Goal: Information Seeking & Learning: Check status

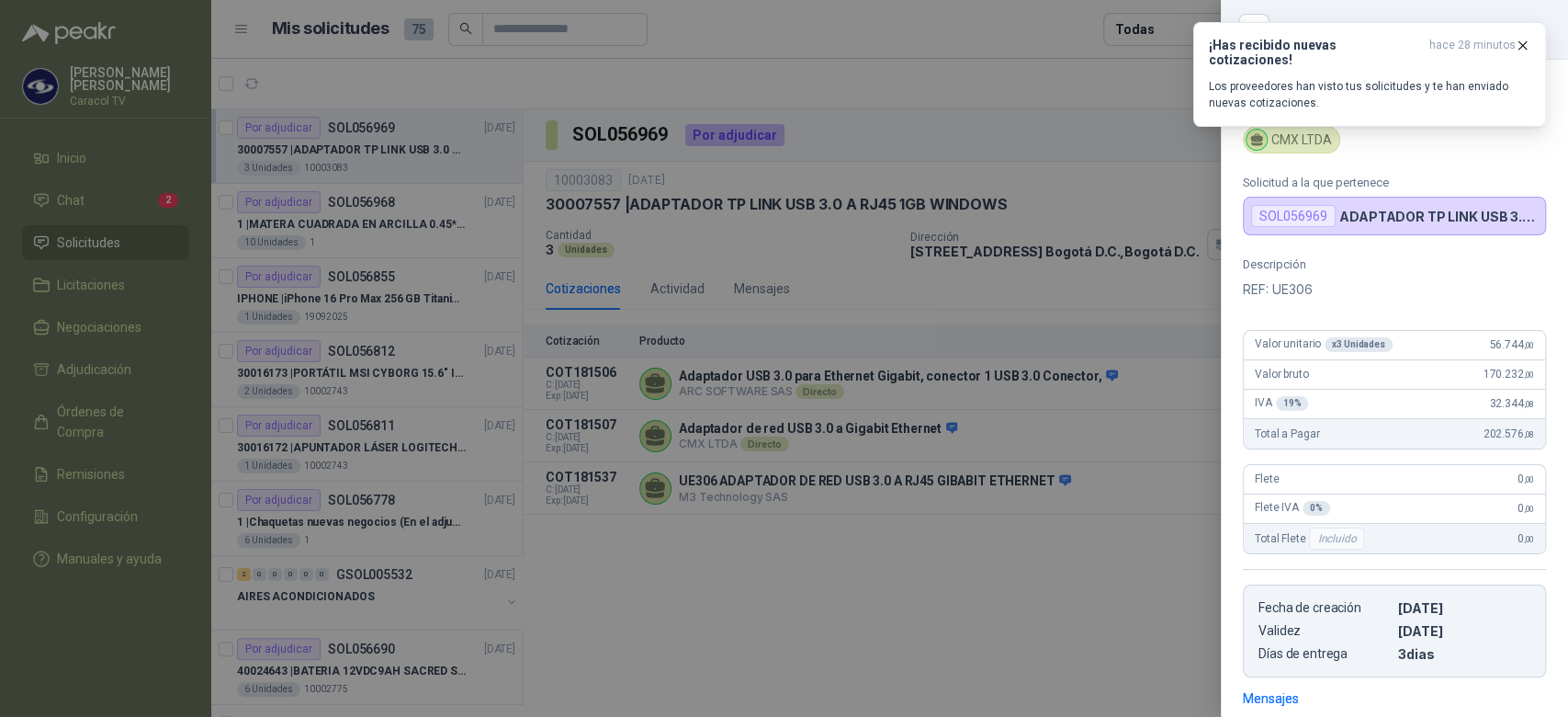
click at [442, 239] on div at bounding box center [784, 358] width 1568 height 717
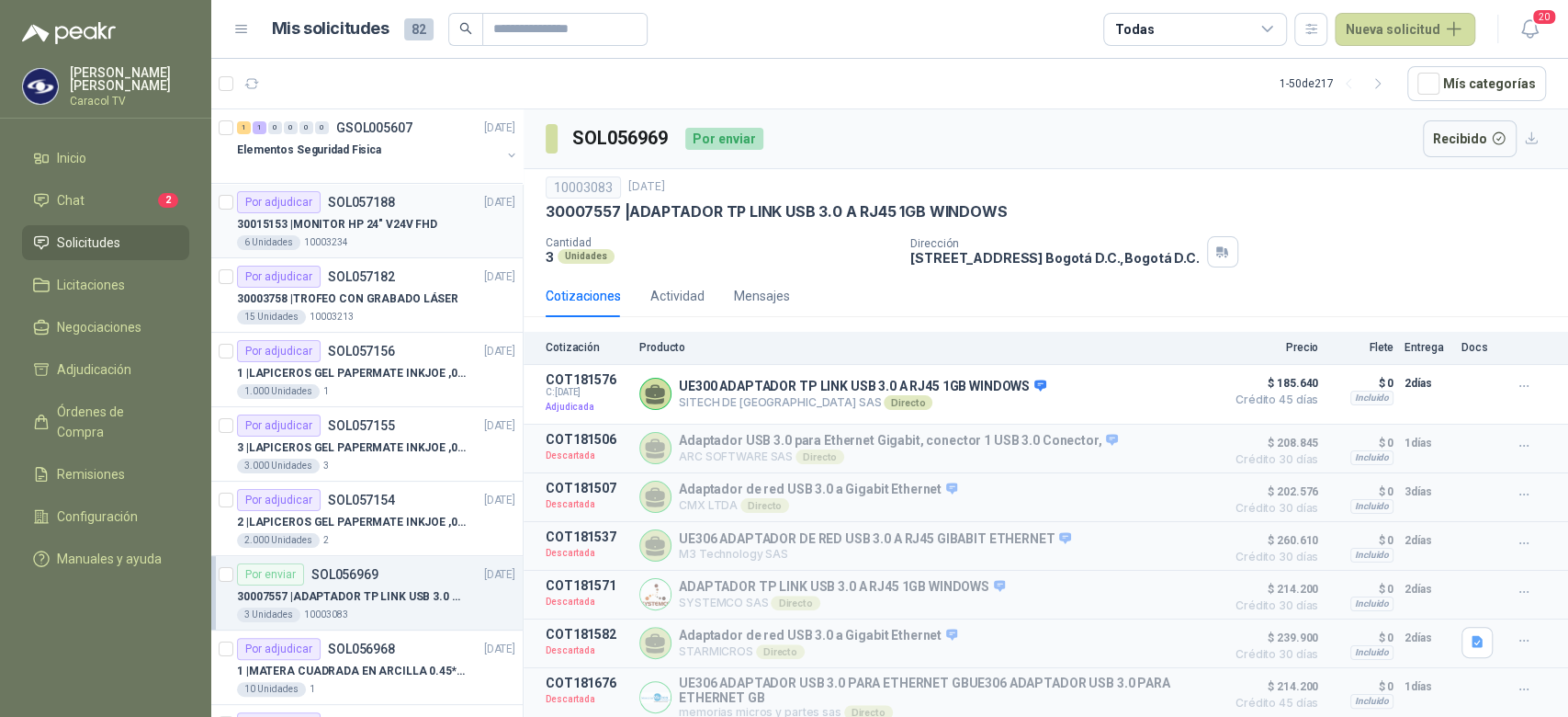
click at [398, 229] on p "30015153 | MONITOR HP 24" V24V FHD" at bounding box center [337, 225] width 200 height 18
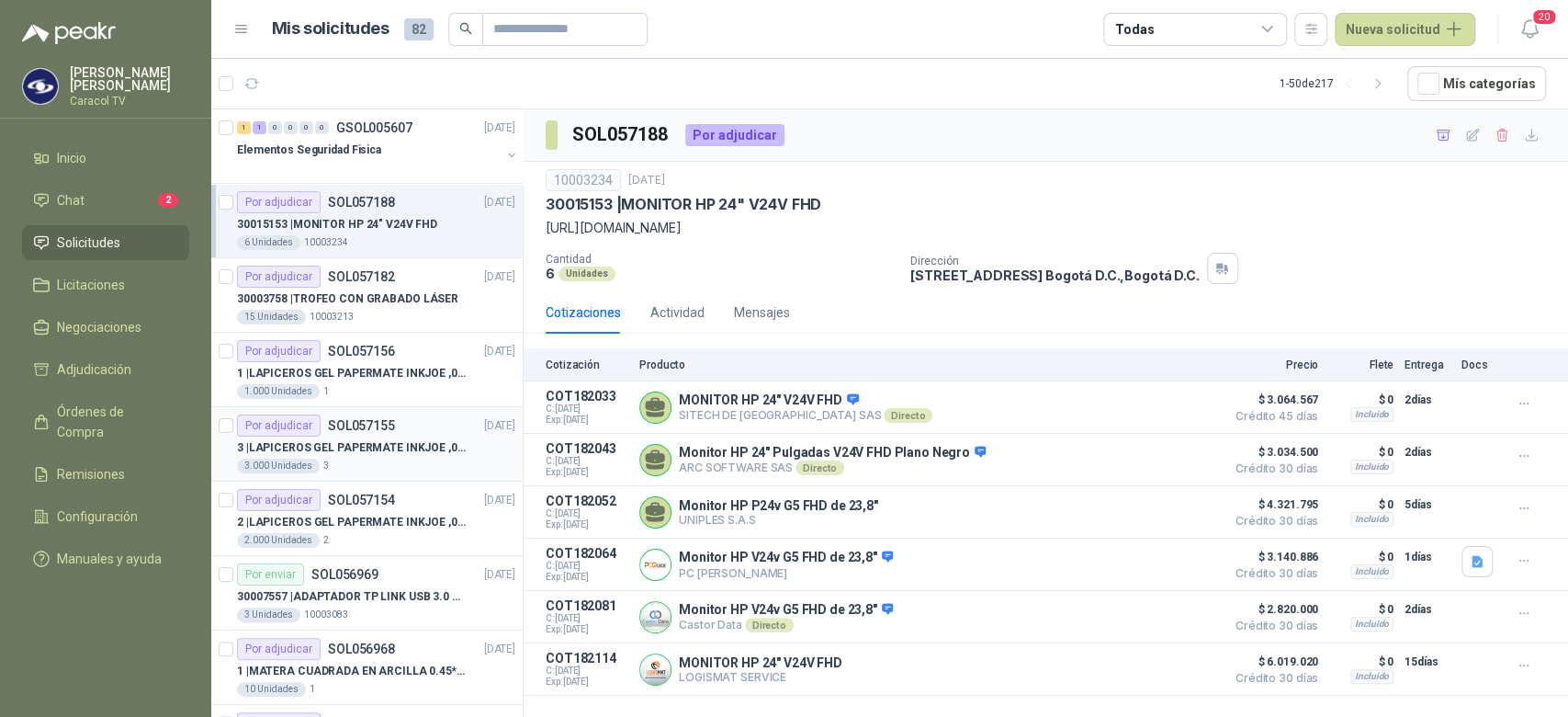
click at [383, 456] on div "3 | LAPICEROS GEL PAPERMATE INKJOE ,07 1 LOGO 1 TINTA" at bounding box center [376, 447] width 279 height 22
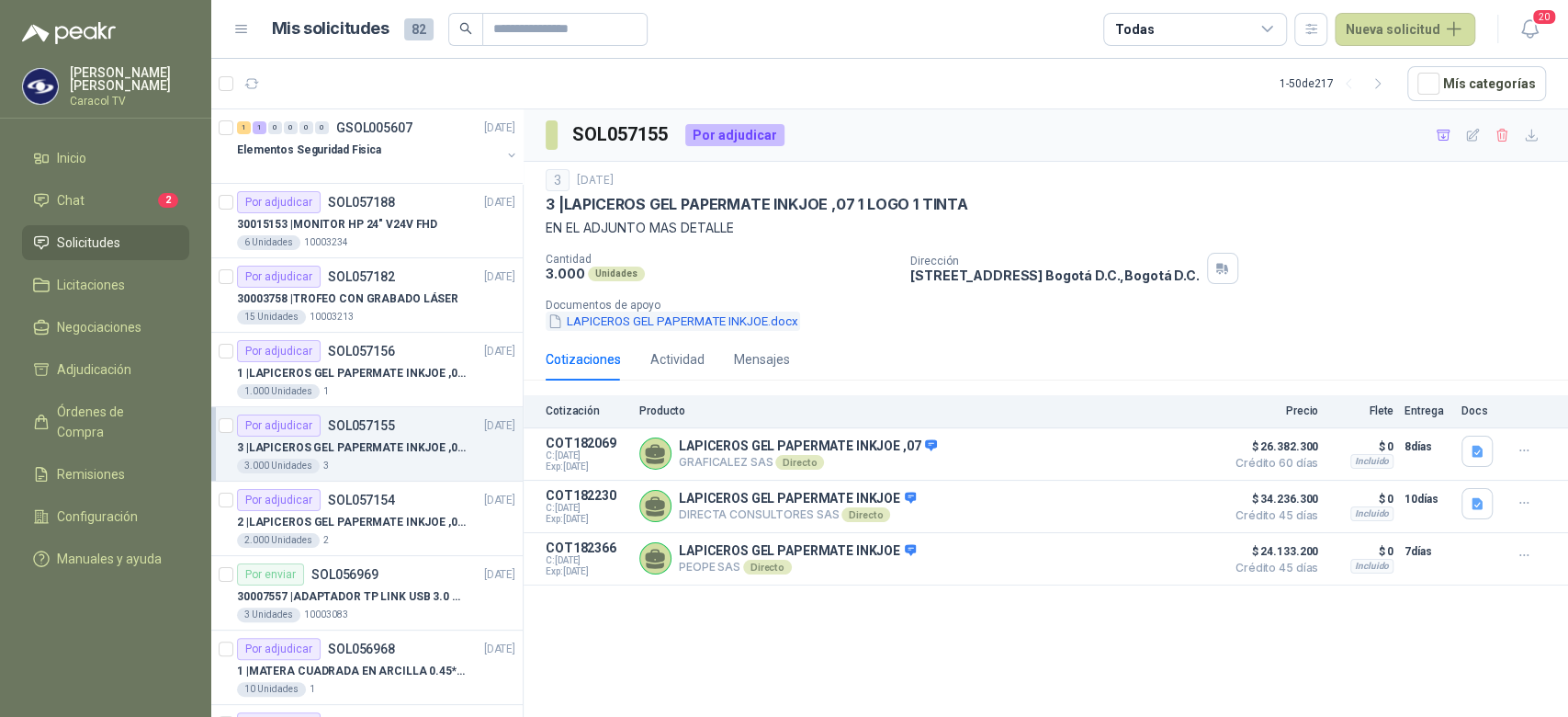
click at [637, 320] on button "LAPICEROS GEL PAPERMATE INKJOE.docx" at bounding box center [672, 321] width 254 height 20
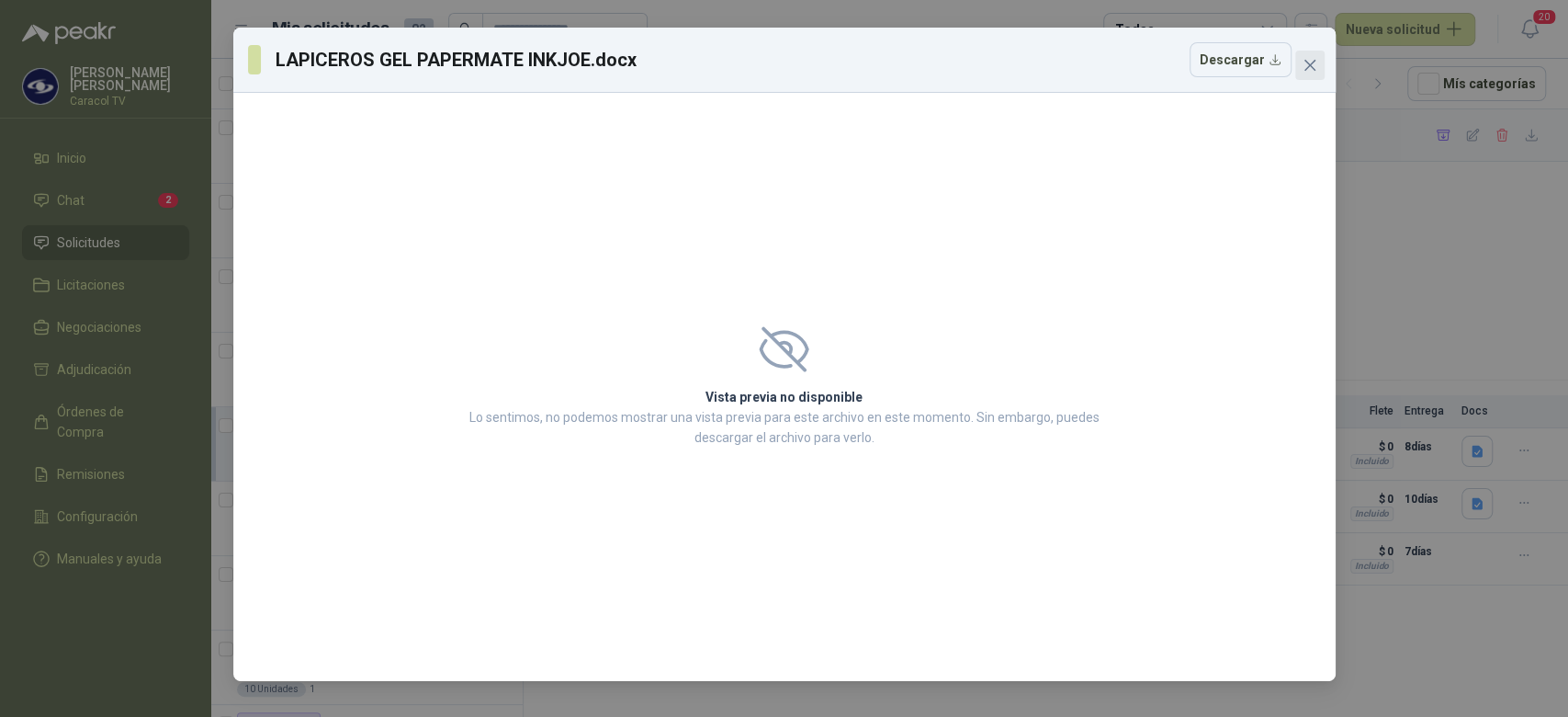
click at [1319, 58] on span "Close" at bounding box center [1310, 65] width 30 height 15
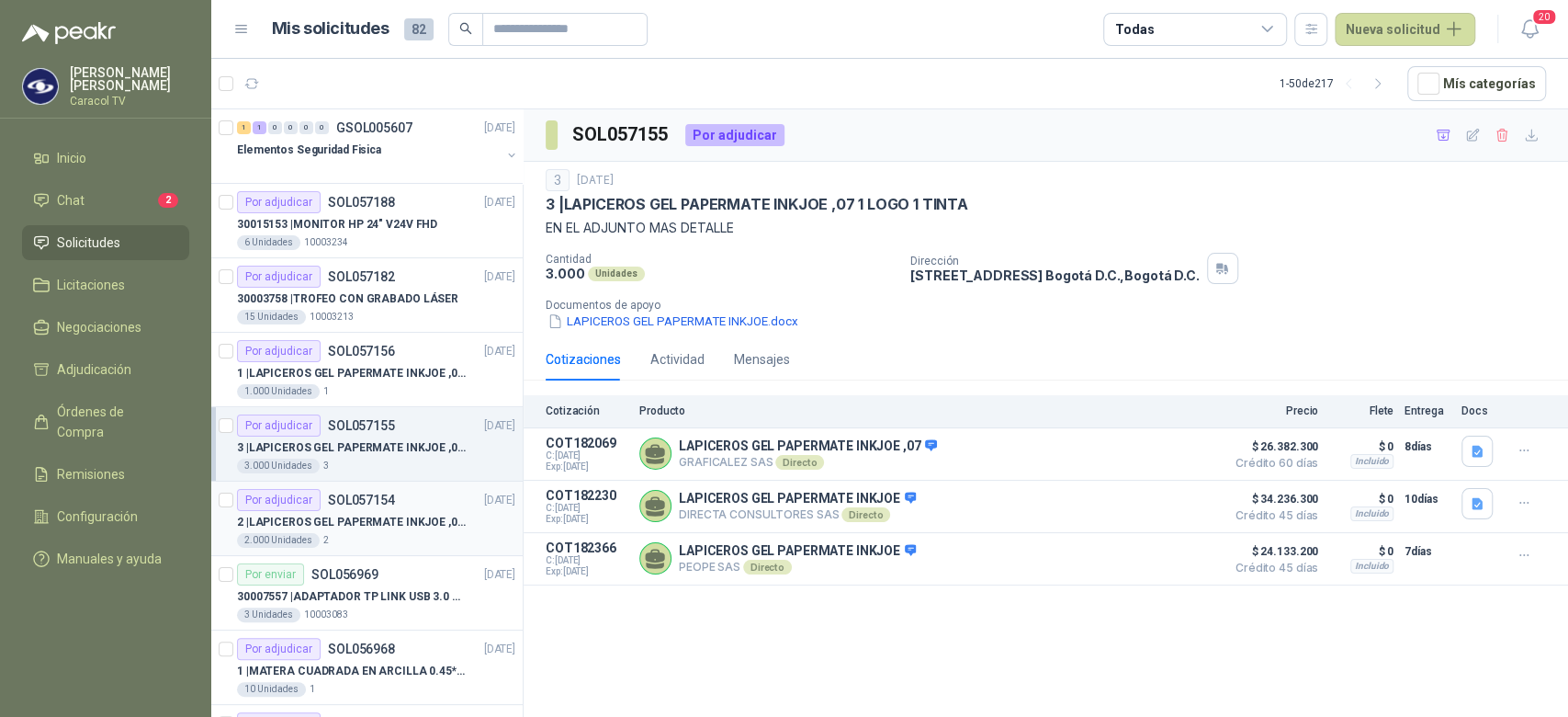
click at [397, 518] on p "2 | LAPICEROS GEL PAPERMATE INKJOE ,07 1 LOGO 1 TINTA" at bounding box center [351, 523] width 228 height 18
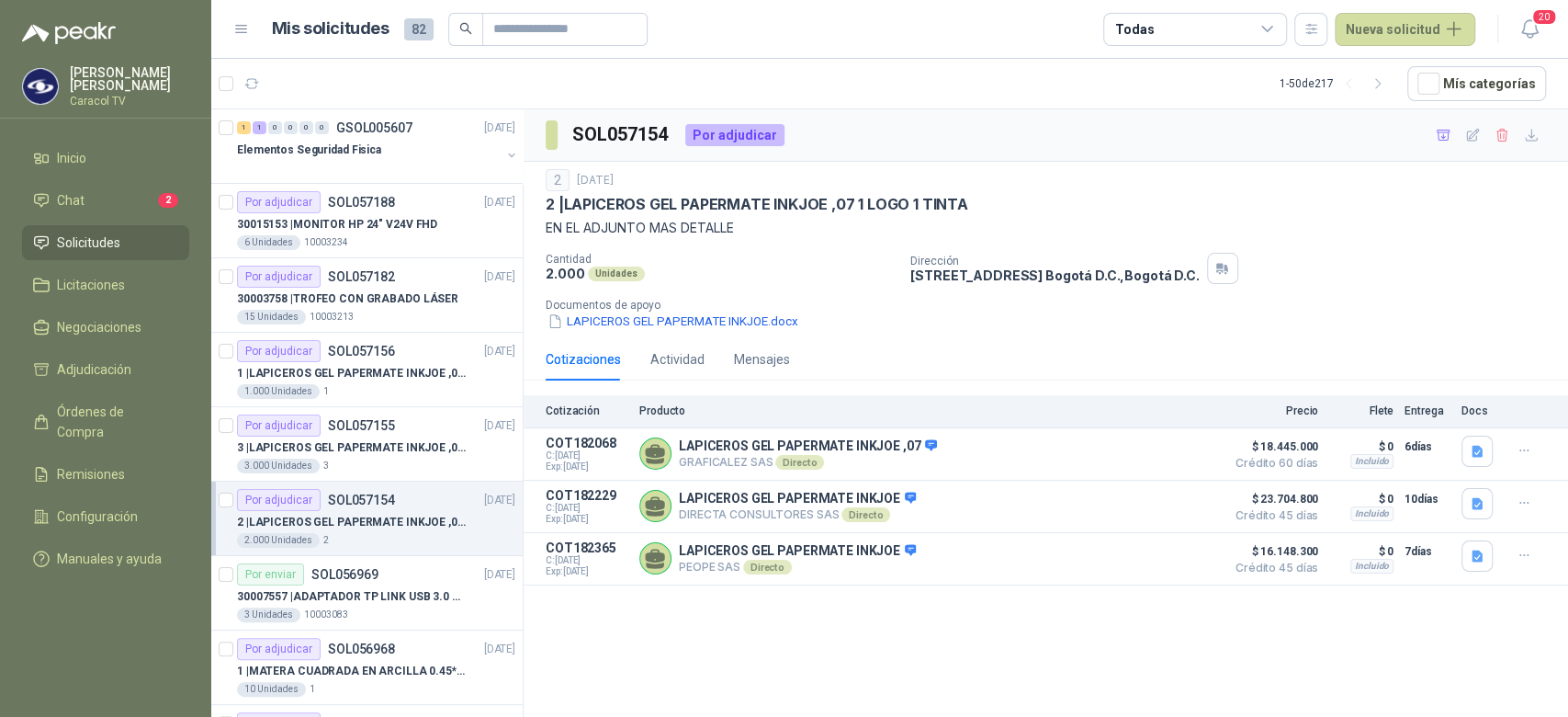
click at [391, 500] on p "SOL057154" at bounding box center [361, 499] width 67 height 13
click at [390, 609] on div "3 Unidades 10003083" at bounding box center [376, 615] width 279 height 15
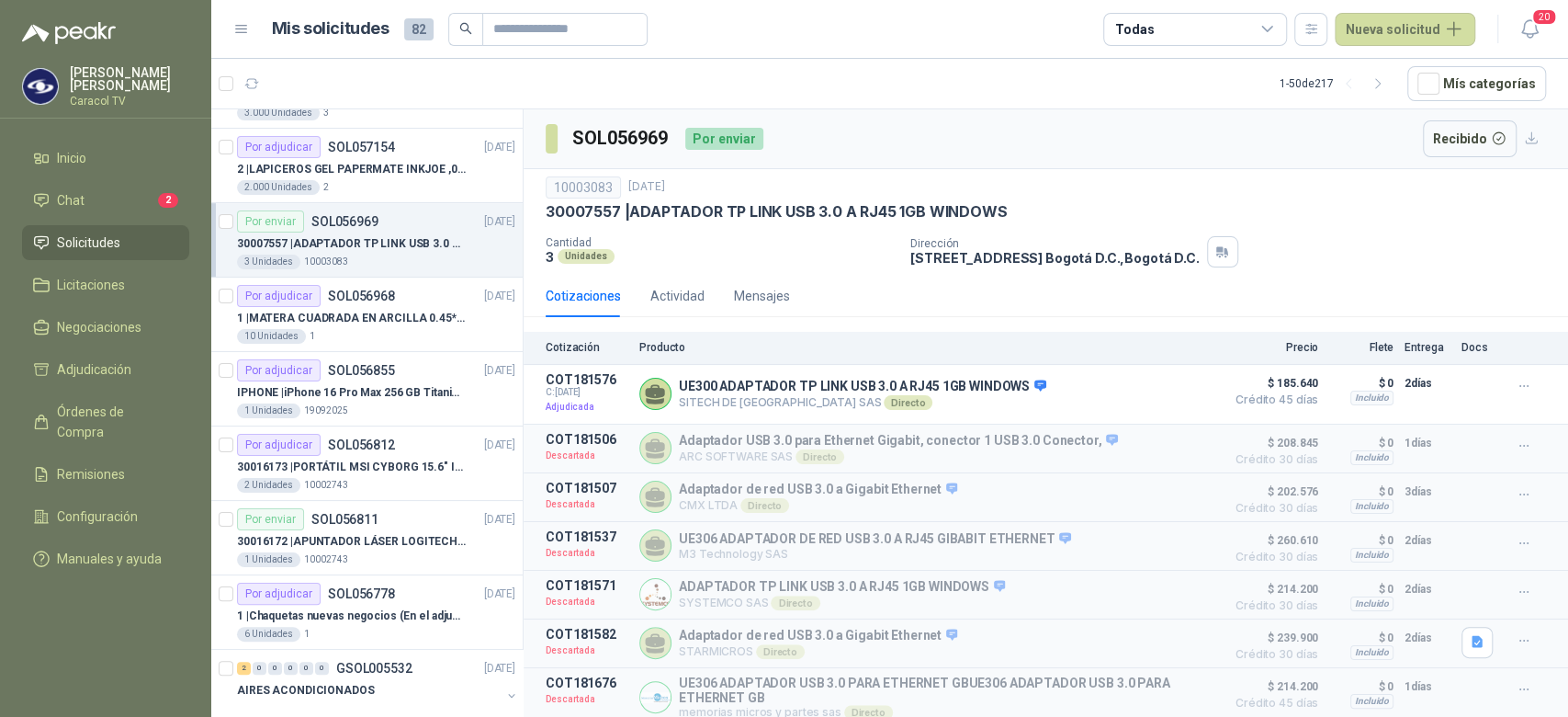
scroll to position [333, 0]
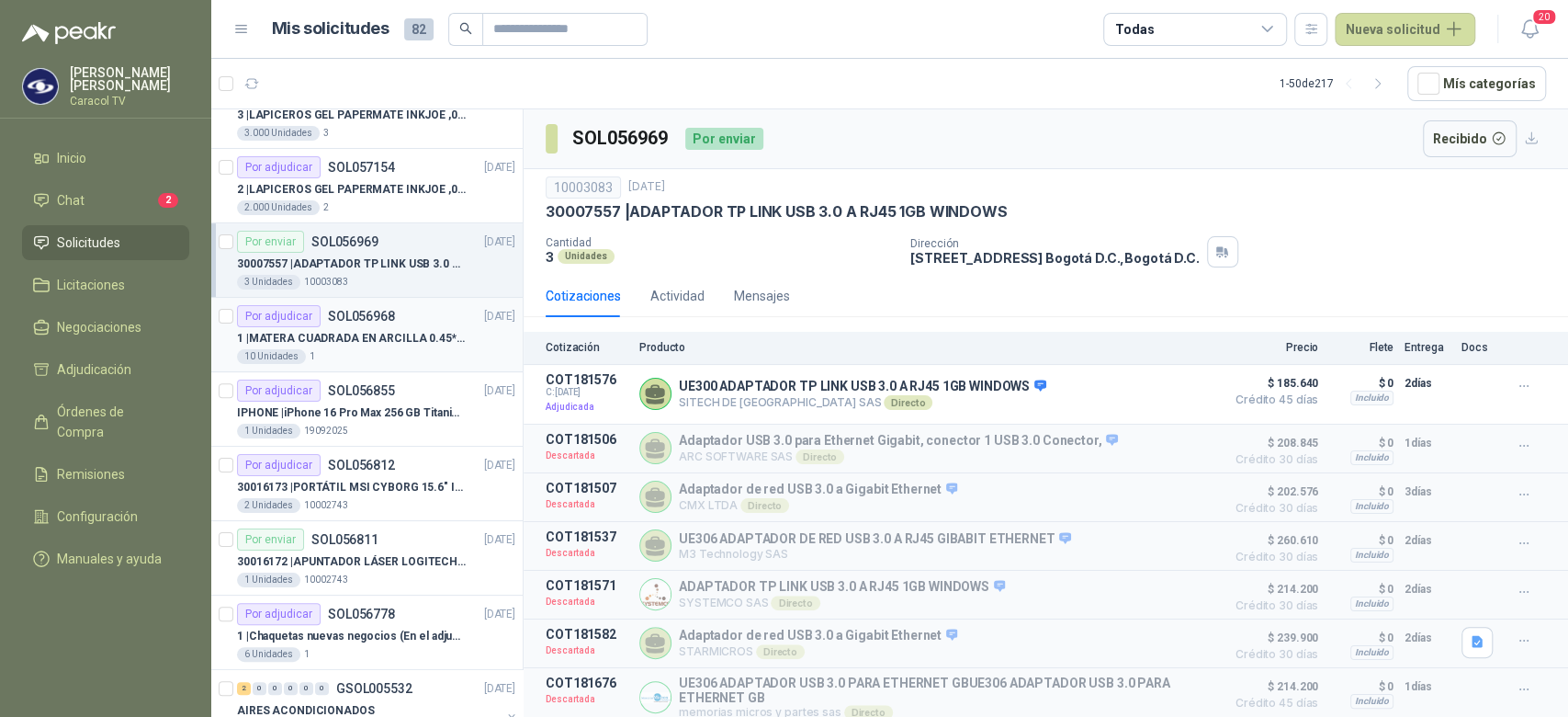
click at [352, 327] on div "1 | MATERA CUADRADA EN ARCILLA 0.45*0.45*0.40" at bounding box center [376, 338] width 279 height 22
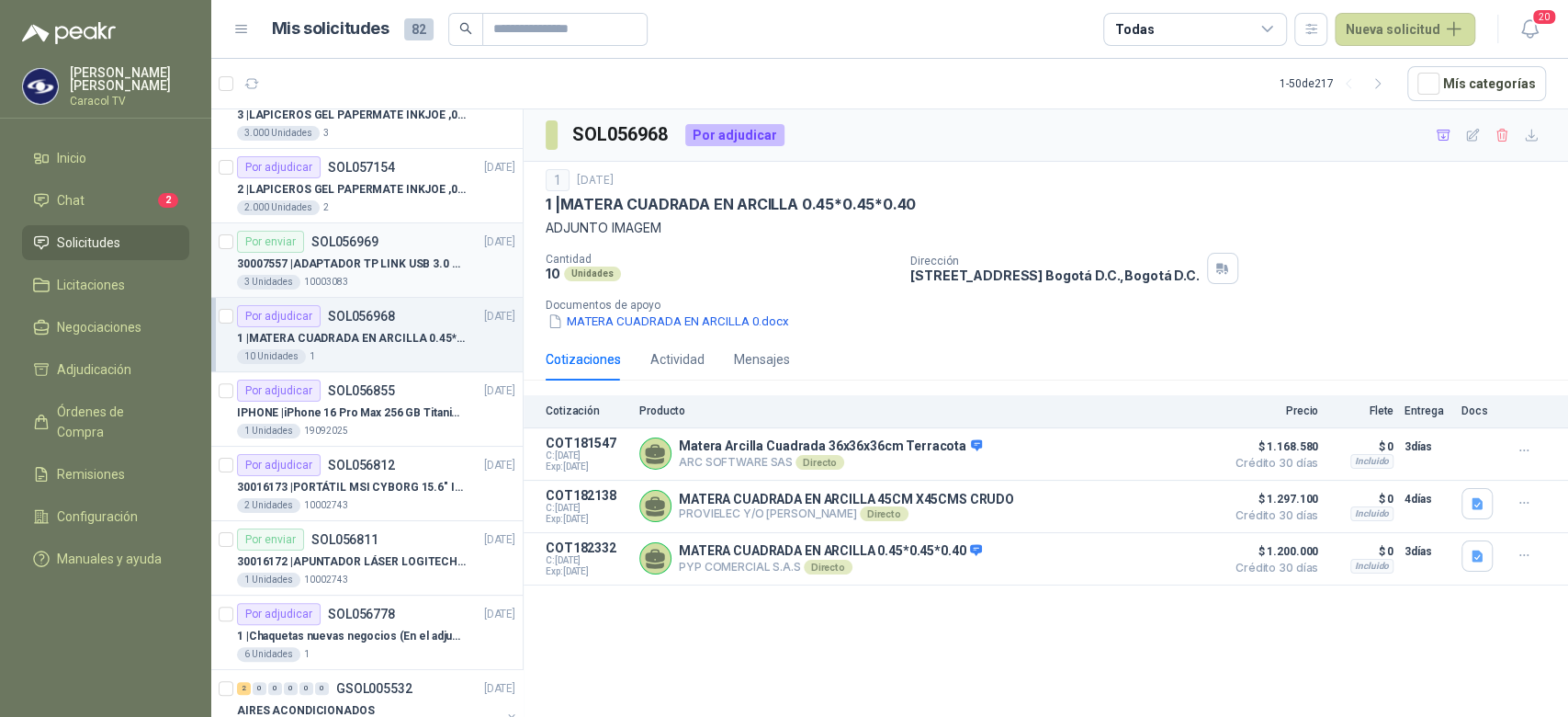
click at [391, 255] on p "30007557 | ADAPTADOR TP LINK USB 3.0 A RJ45 1GB WINDOWS" at bounding box center [351, 264] width 228 height 18
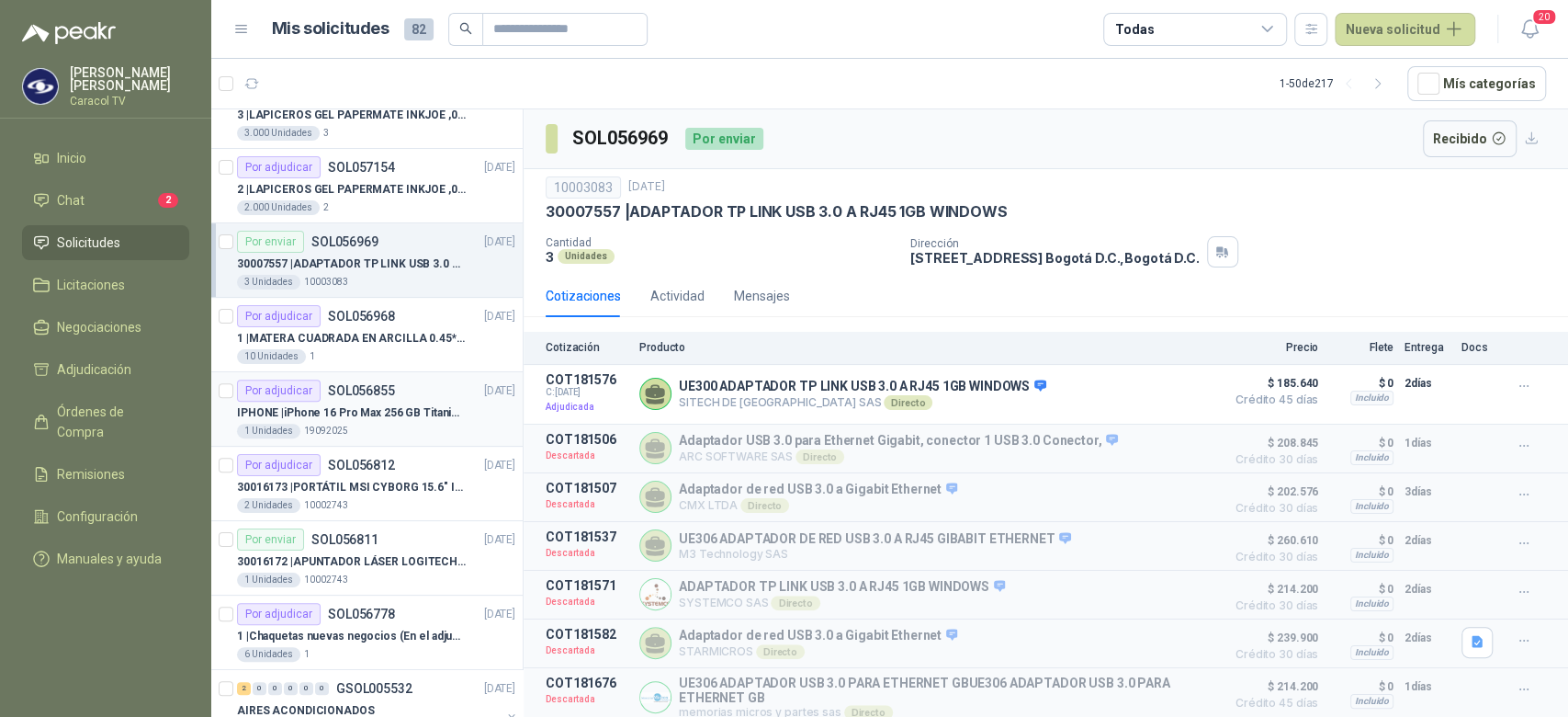
click at [366, 406] on p "IPHONE | iPhone 16 Pro Max 256 GB Titanio Natural" at bounding box center [351, 414] width 228 height 18
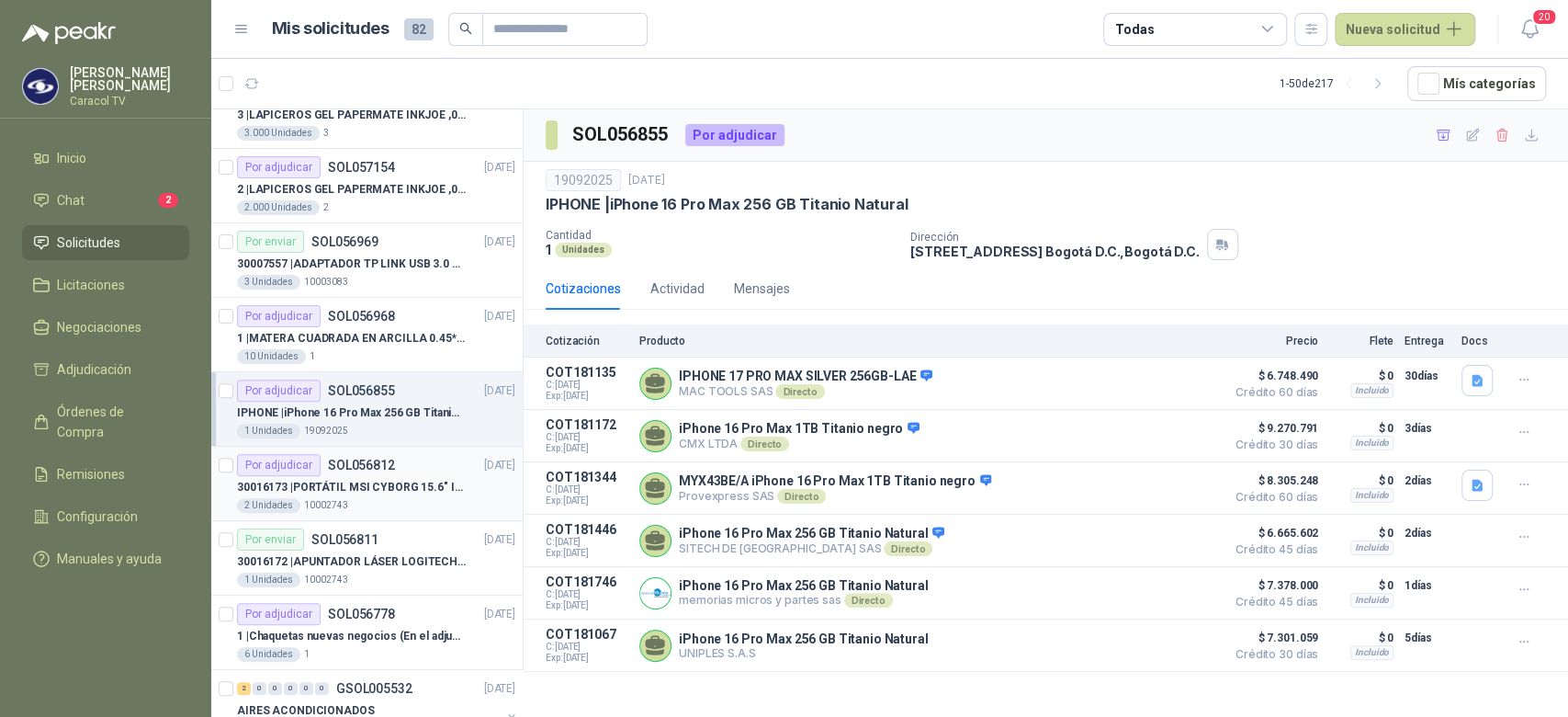
click at [429, 473] on div "Por adjudicar SOL056812 19/09/25" at bounding box center [376, 465] width 279 height 22
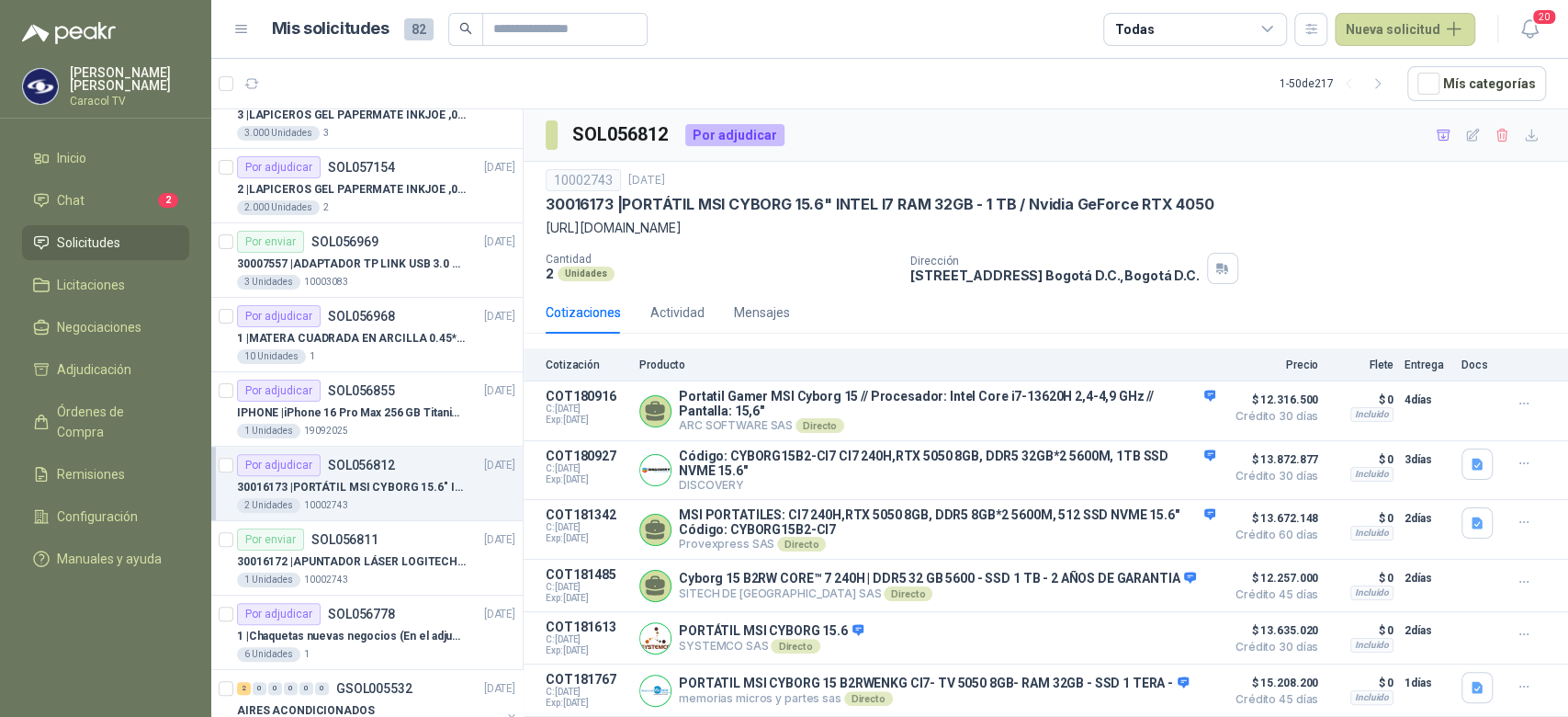
scroll to position [122, 0]
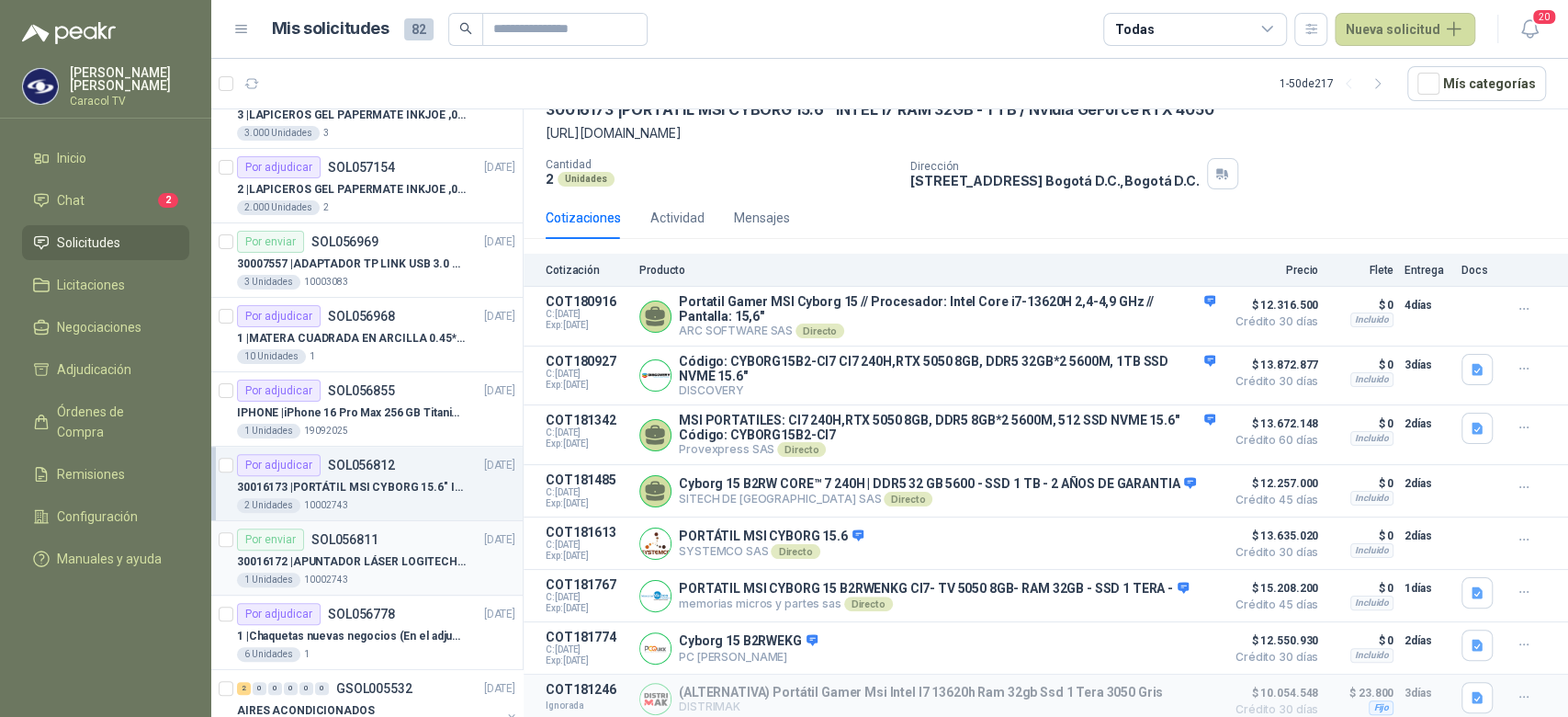
click at [381, 554] on p "30016172 | APUNTADOR LÁSER LOGITECH R400" at bounding box center [351, 562] width 228 height 18
